Goal: Obtain resource: Download file/media

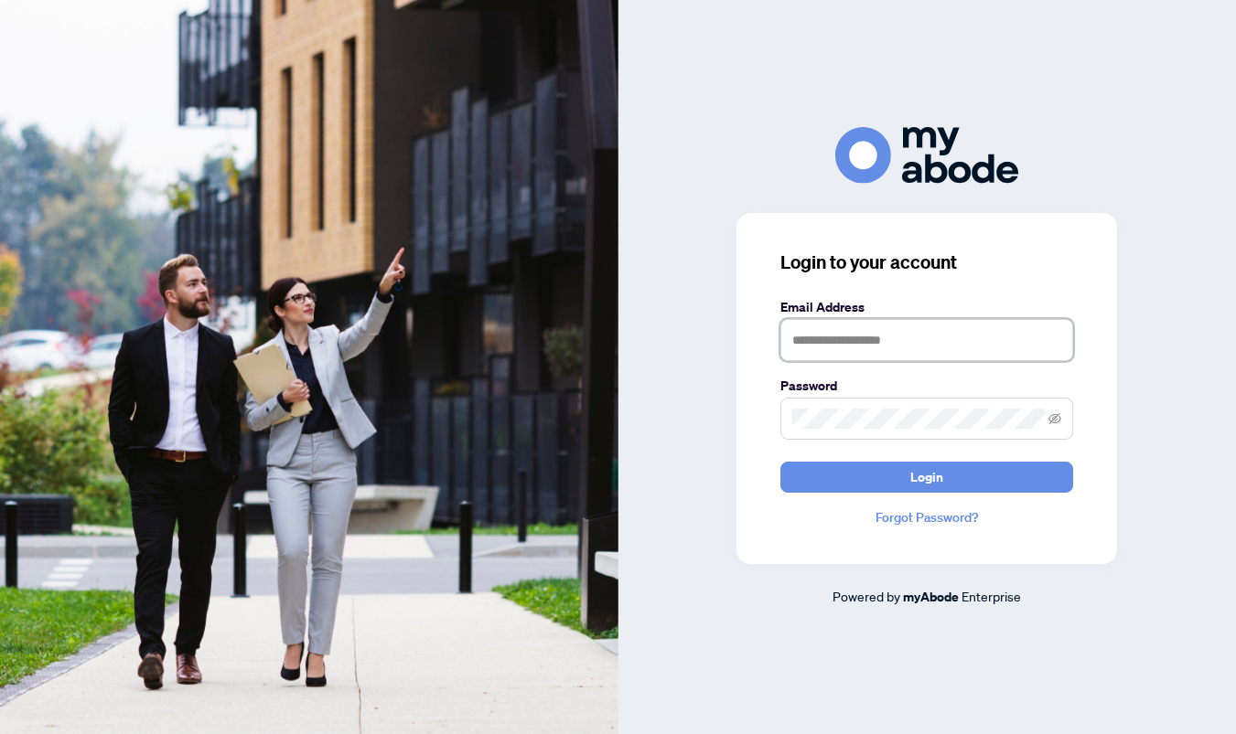
type input "**********"
click at [926, 476] on button "Login" at bounding box center [926, 477] width 293 height 31
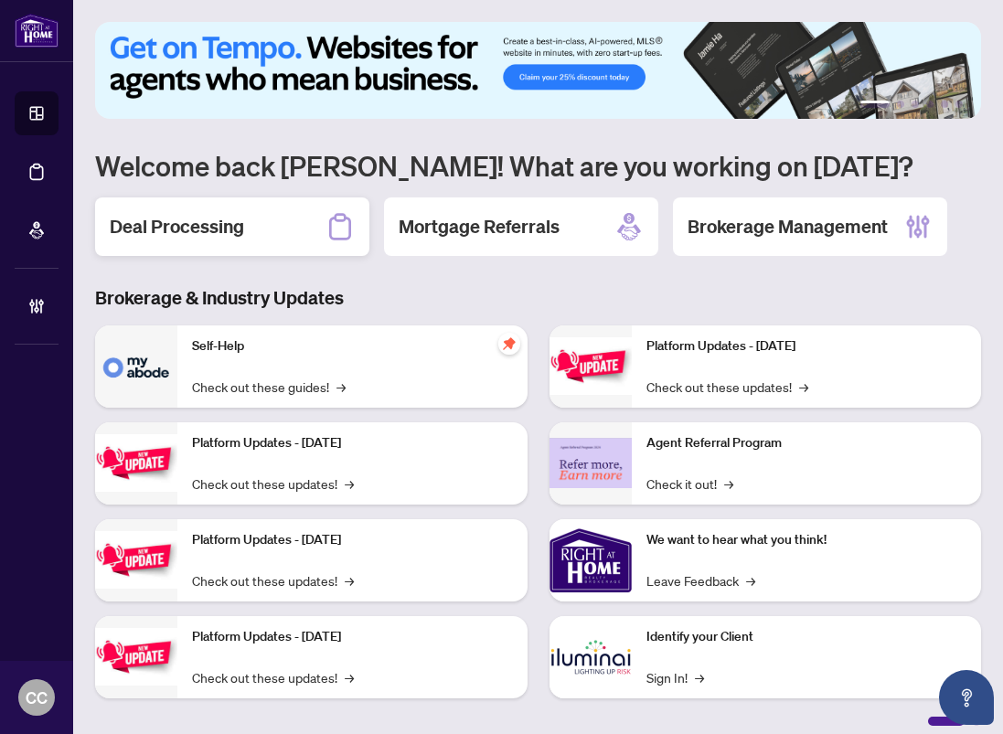
click at [267, 229] on div "Deal Processing" at bounding box center [232, 227] width 274 height 59
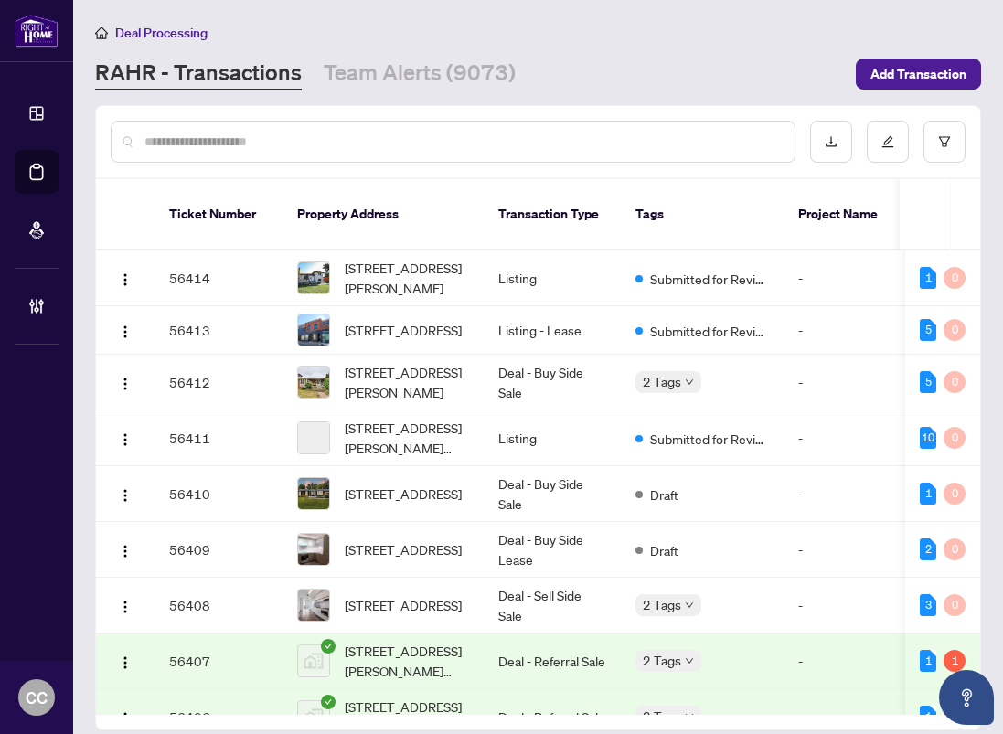
click at [180, 141] on input "text" at bounding box center [462, 142] width 636 height 20
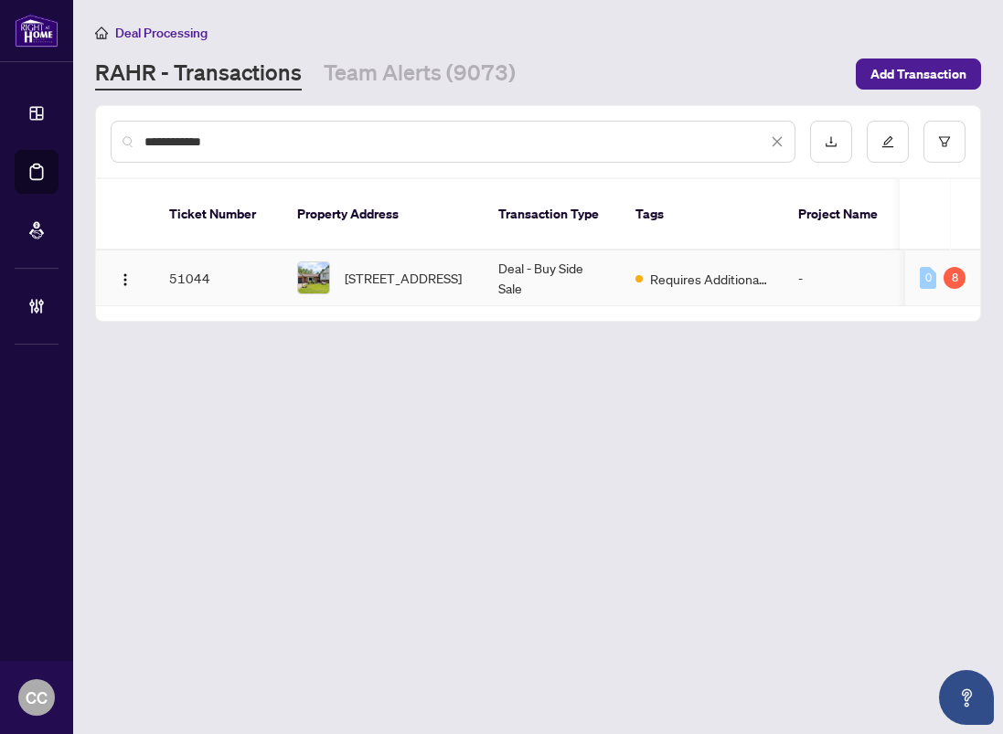
type input "**********"
click at [475, 251] on td "[STREET_ADDRESS]" at bounding box center [383, 279] width 201 height 56
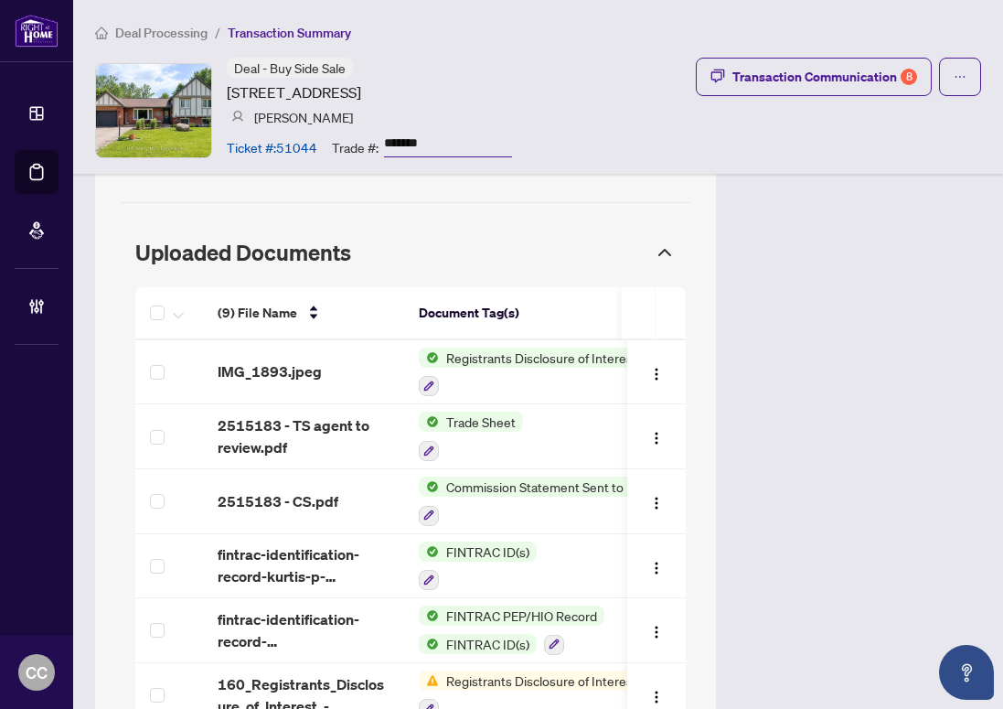
scroll to position [1640, 0]
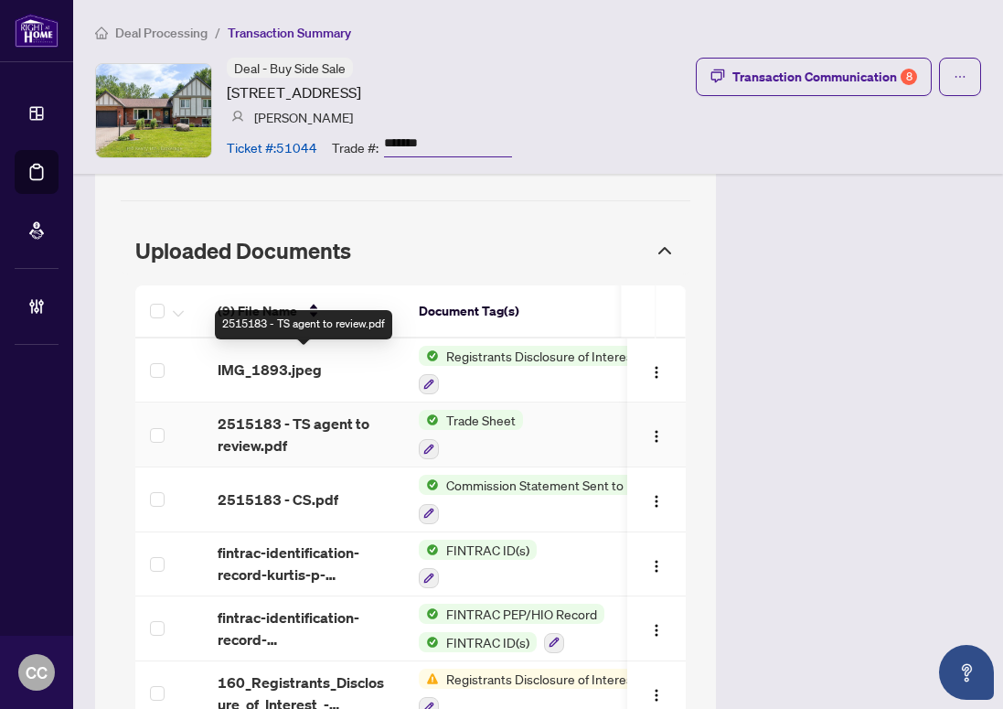
click at [327, 412] on span "2515183 - TS agent to review.pdf" at bounding box center [304, 434] width 172 height 44
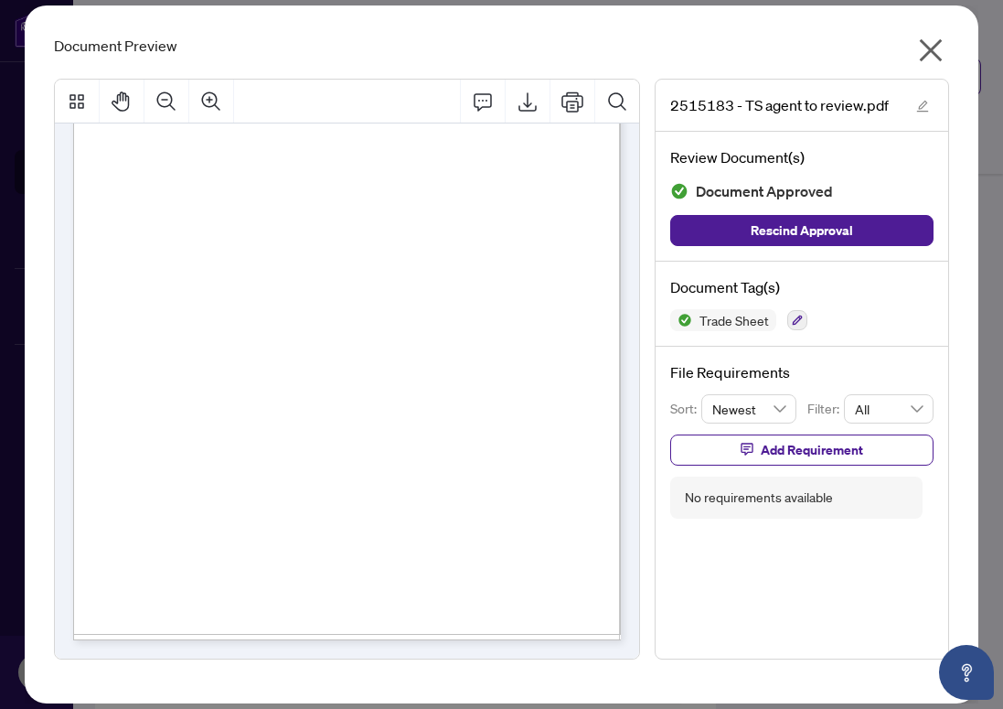
scroll to position [209, 0]
click at [531, 100] on icon "Export" at bounding box center [528, 102] width 22 height 22
drag, startPoint x: 929, startPoint y: 47, endPoint x: 895, endPoint y: 51, distance: 34.1
click at [928, 47] on icon "close" at bounding box center [930, 50] width 29 height 29
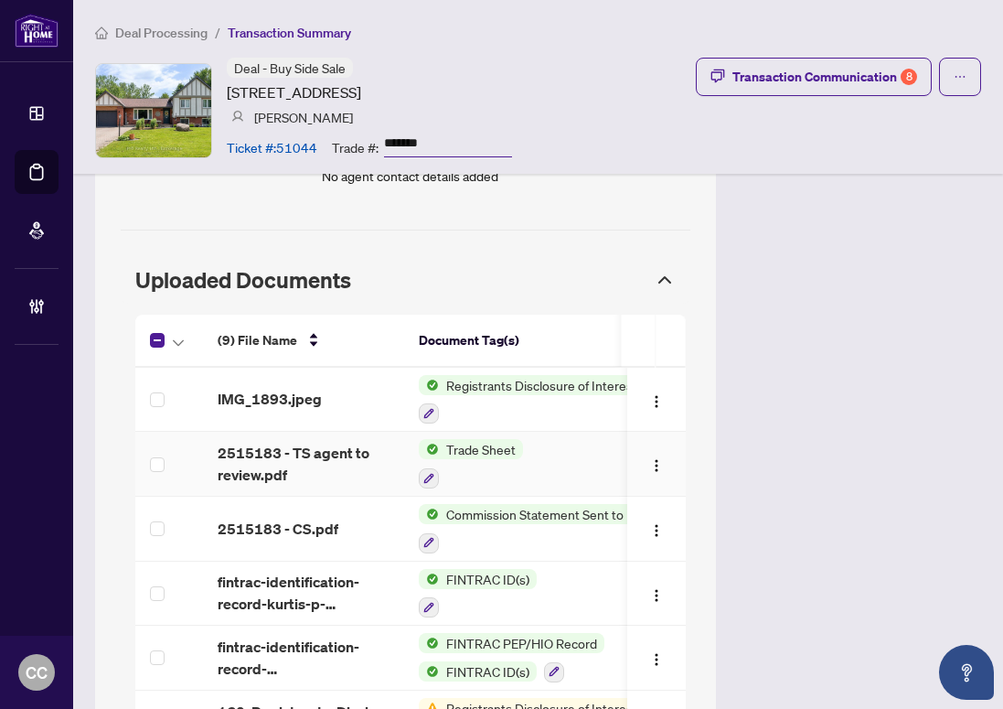
scroll to position [1632, 0]
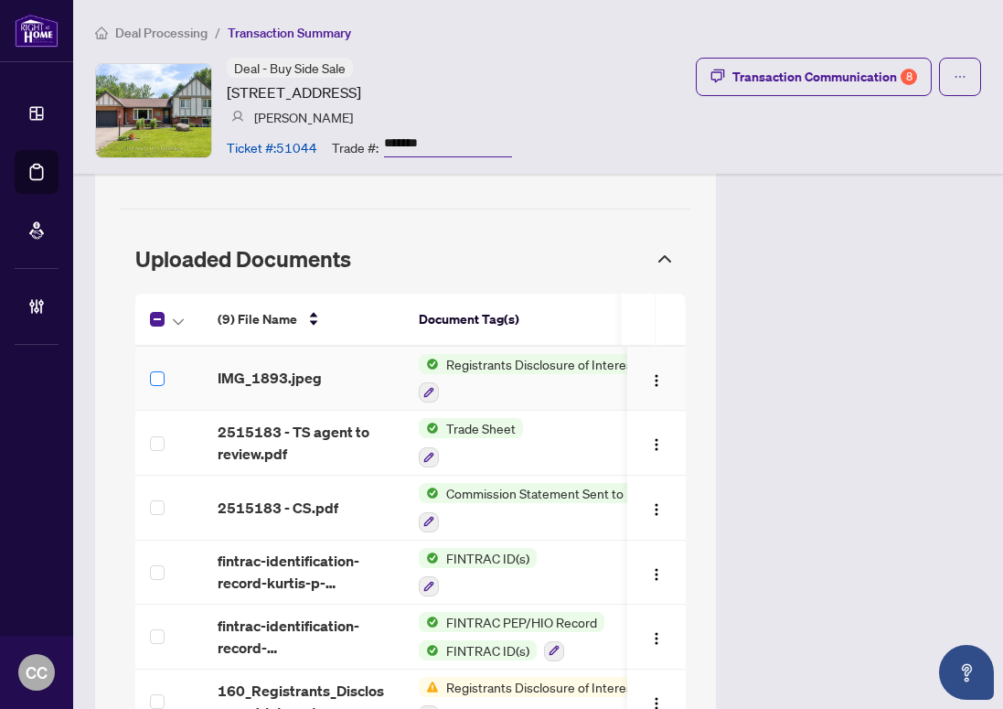
click at [162, 371] on span at bounding box center [157, 378] width 15 height 15
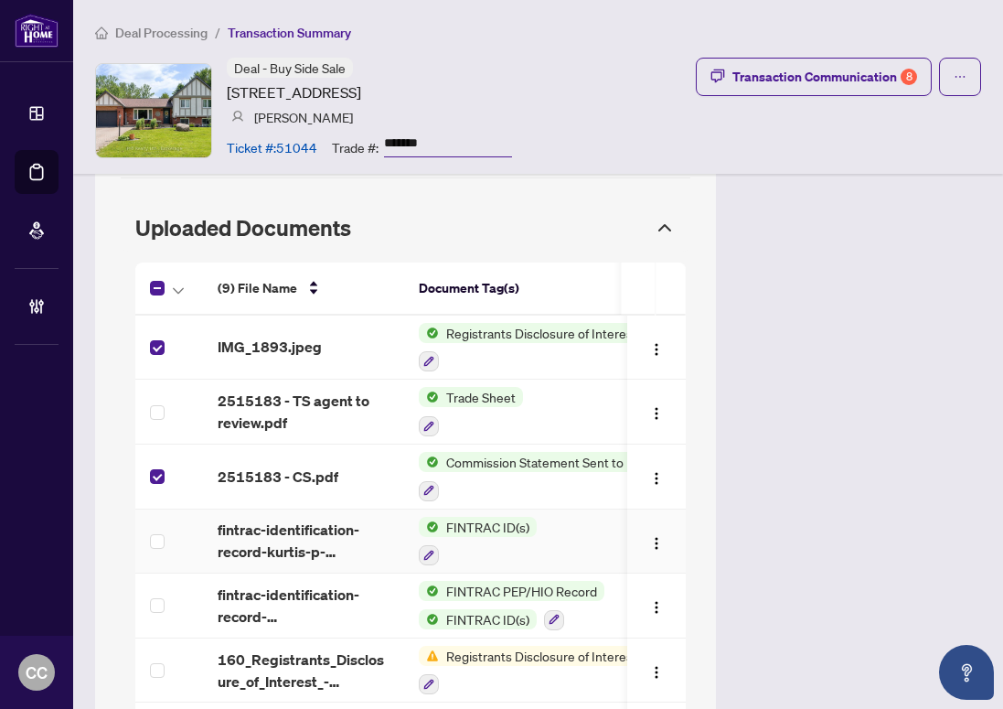
scroll to position [1657, 0]
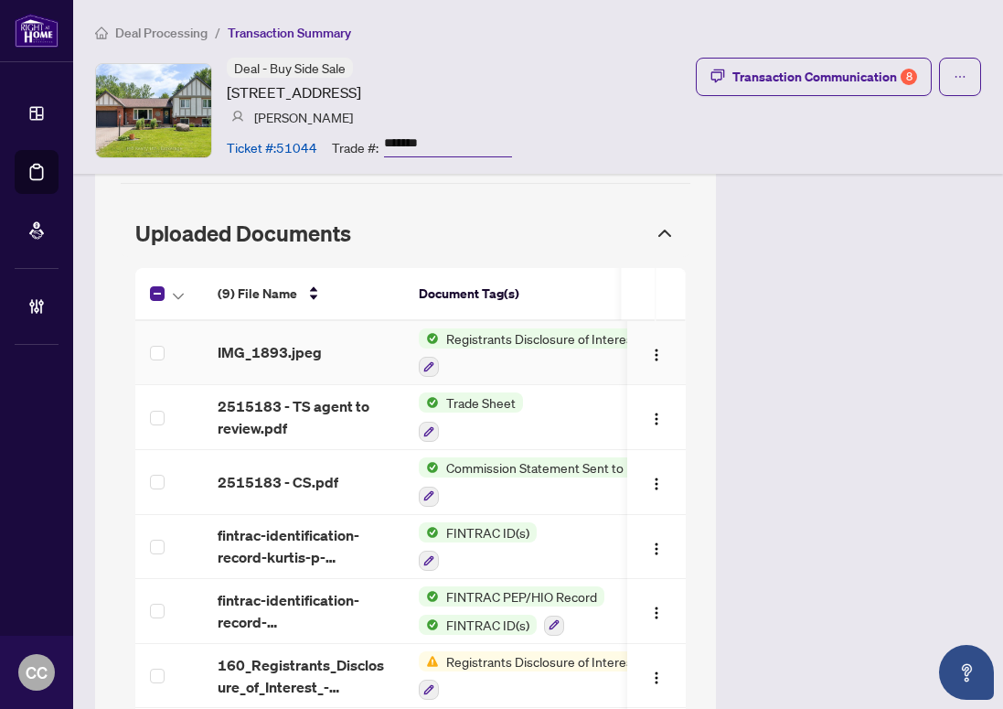
click at [240, 341] on span "IMG_1893.jpeg" at bounding box center [270, 352] width 104 height 22
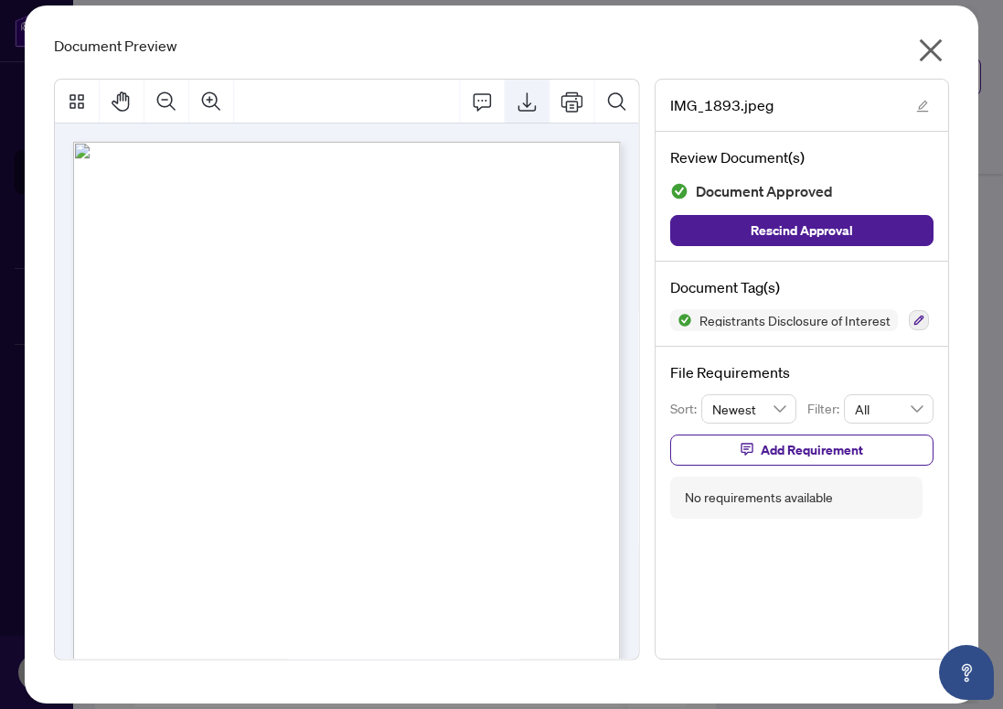
click at [530, 99] on icon "Export" at bounding box center [527, 102] width 22 height 22
drag, startPoint x: 931, startPoint y: 44, endPoint x: 893, endPoint y: 55, distance: 39.9
click at [929, 44] on icon "close" at bounding box center [930, 50] width 29 height 29
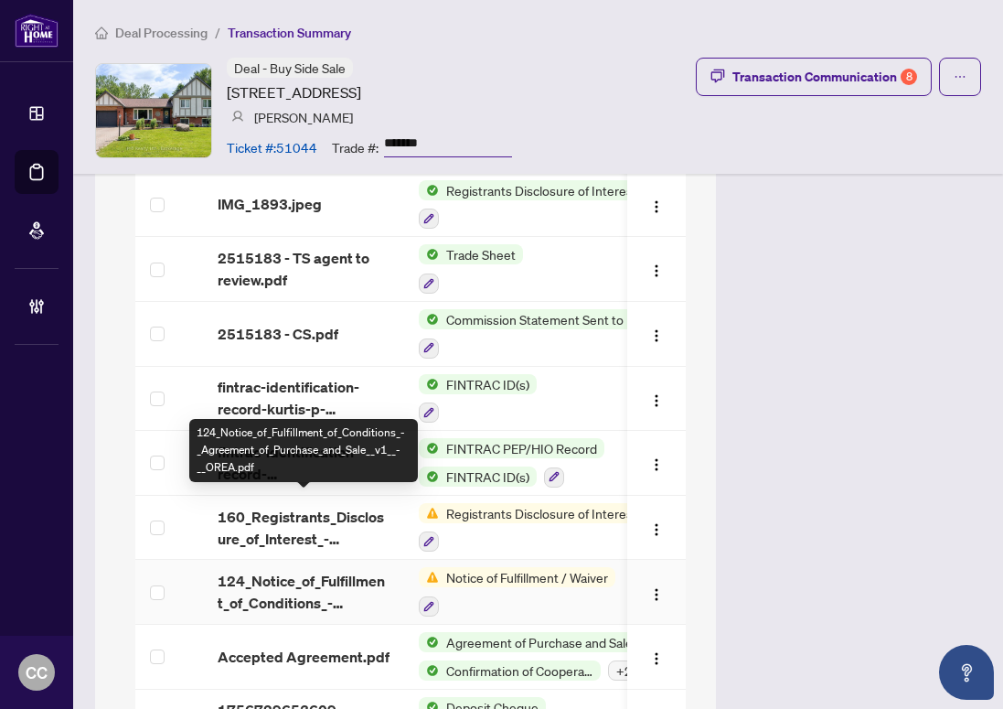
scroll to position [1848, 0]
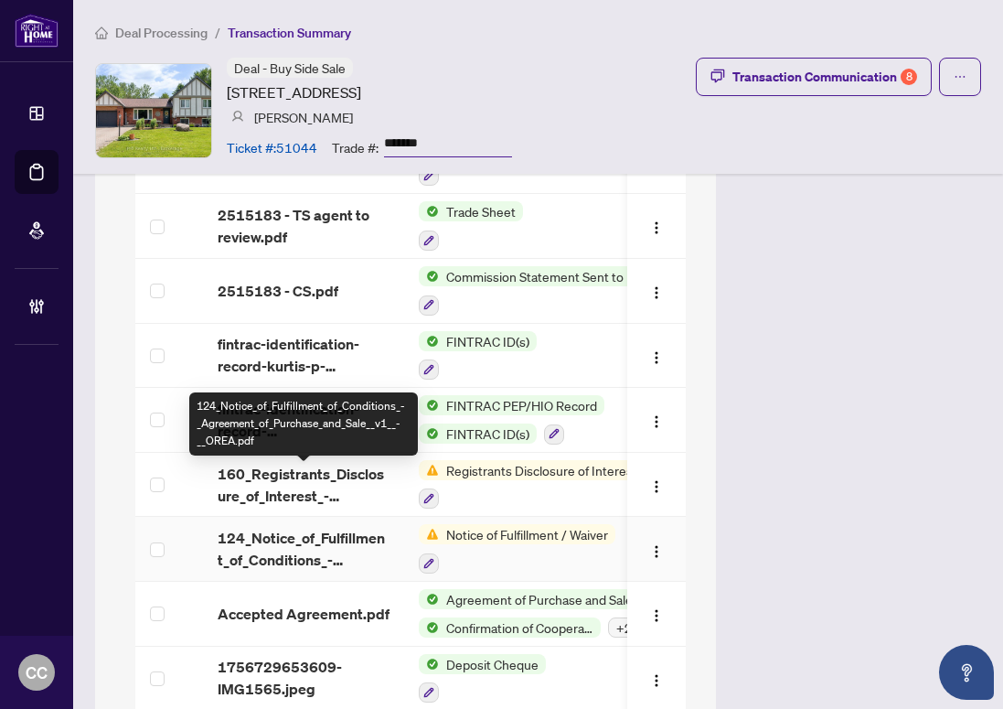
click at [294, 527] on span "124_Notice_of_Fulfillment_of_Conditions_-_Agreement_of_Purchase_and_Sale__v1__-…" at bounding box center [304, 549] width 172 height 44
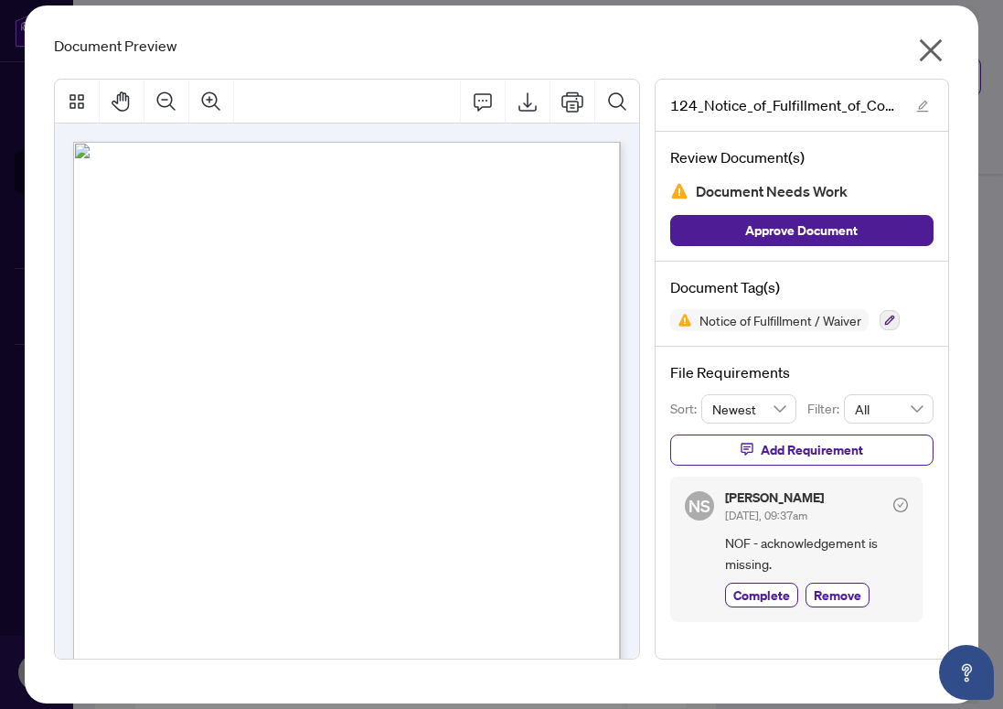
scroll to position [0, 0]
click at [530, 100] on icon "Export" at bounding box center [528, 102] width 22 height 22
click at [943, 51] on icon "close" at bounding box center [930, 50] width 29 height 29
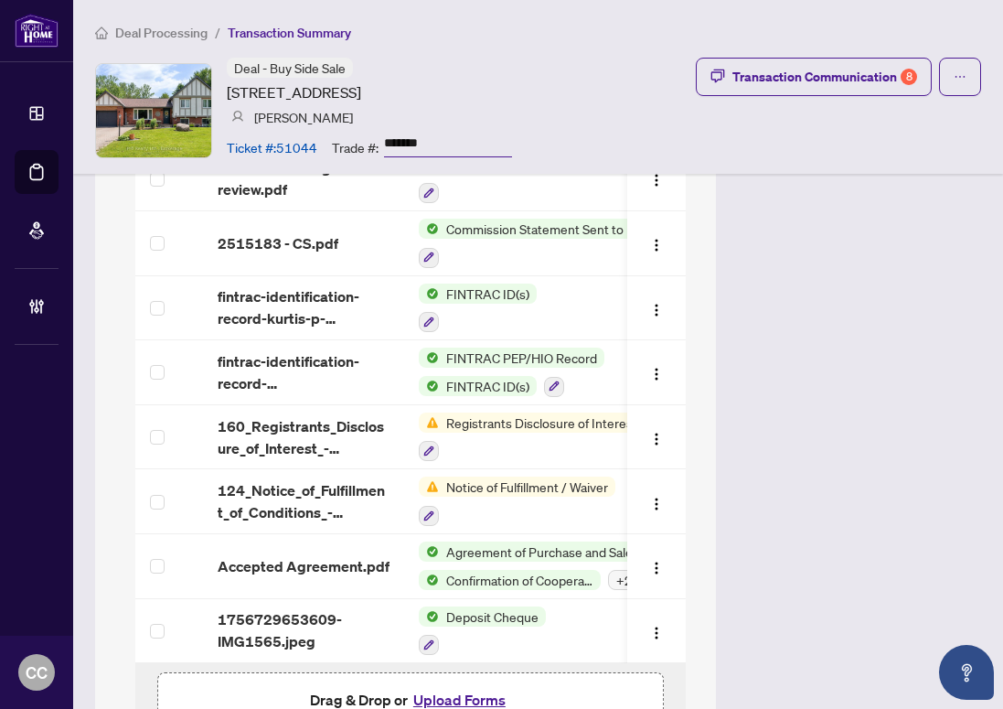
scroll to position [1903, 0]
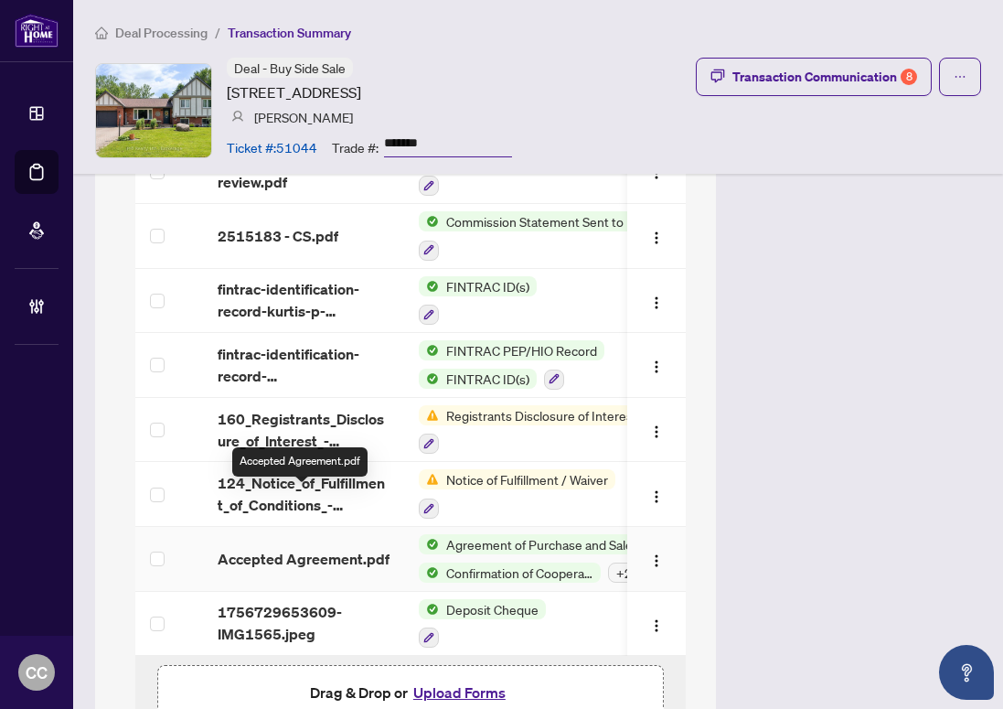
click at [255, 548] on span "Accepted Agreement.pdf" at bounding box center [304, 559] width 172 height 22
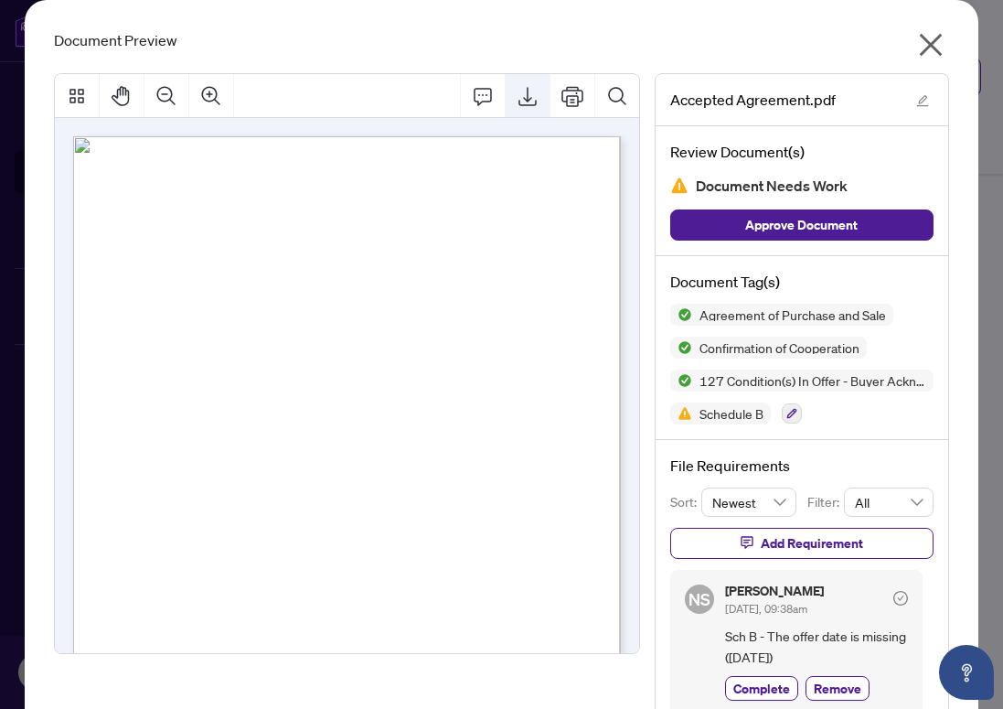
click at [537, 90] on icon "Export" at bounding box center [528, 96] width 22 height 22
click at [923, 40] on icon "close" at bounding box center [930, 44] width 29 height 29
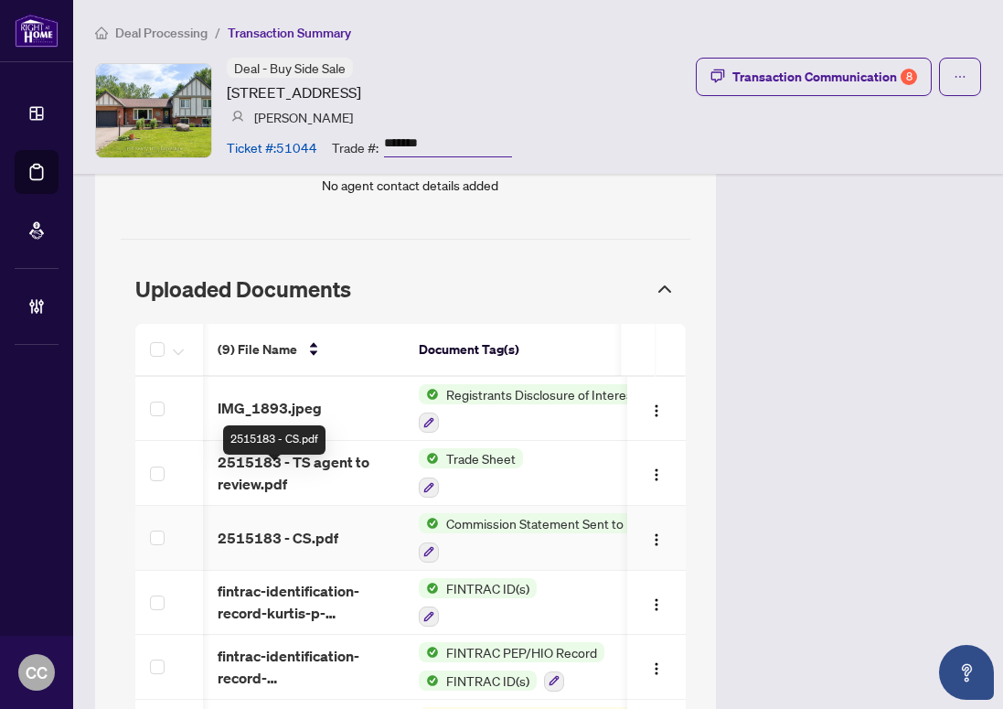
scroll to position [0, 2]
click at [295, 527] on span "2515183 - CS.pdf" at bounding box center [276, 538] width 121 height 22
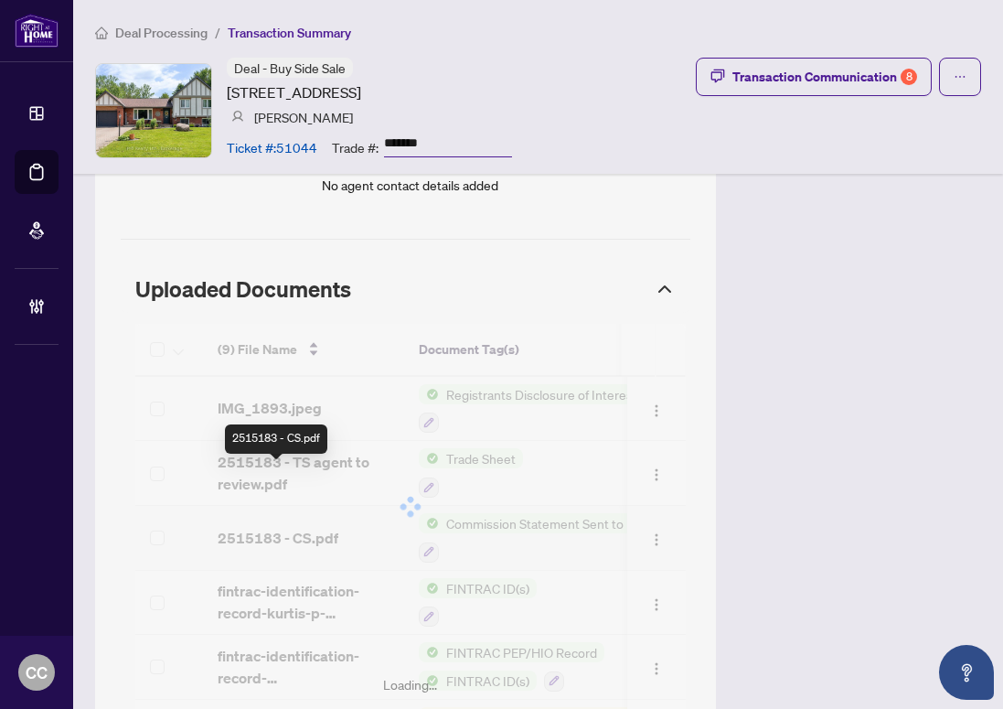
scroll to position [0, 0]
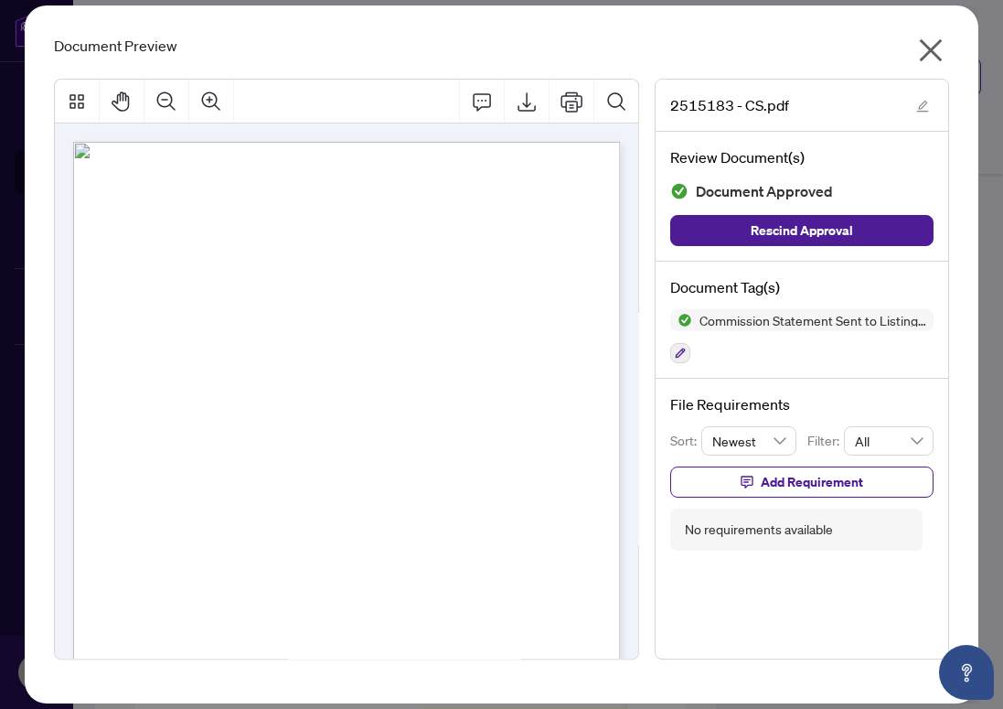
click at [929, 49] on icon "close" at bounding box center [930, 50] width 23 height 23
